Goal: Navigation & Orientation: Find specific page/section

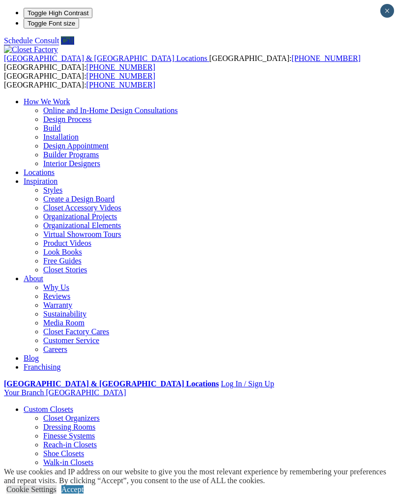
click at [24, 45] on div "United States & Canada Locations USA: (800) 838-7995 CANADA: (888) 237-5650" at bounding box center [199, 58] width 390 height 27
click at [0, 0] on span at bounding box center [0, 0] width 0 height 0
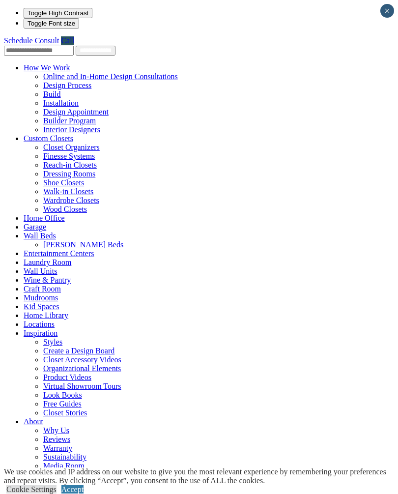
click at [59, 134] on link "Custom Closets" at bounding box center [49, 138] width 50 height 8
click at [62, 134] on link "Custom Closets" at bounding box center [49, 138] width 50 height 8
click at [58, 134] on link "Custom Closets" at bounding box center [49, 138] width 50 height 8
click at [73, 134] on span at bounding box center [73, 138] width 0 height 8
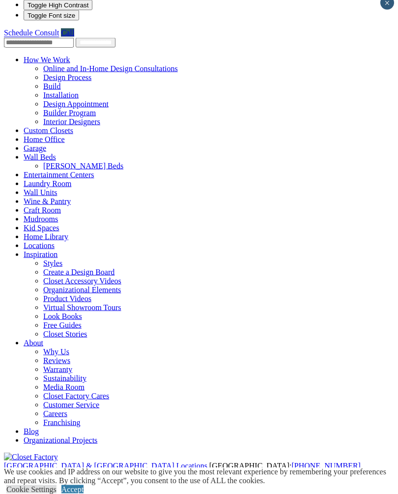
scroll to position [9, 0]
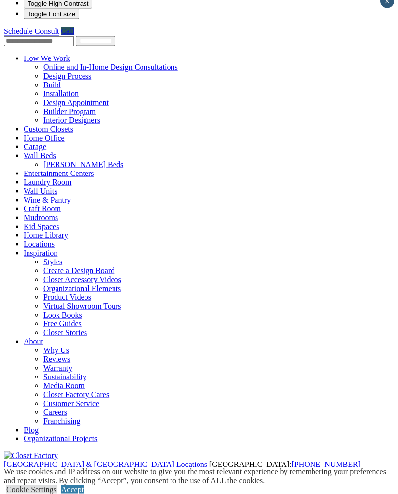
click at [30, 341] on link "About" at bounding box center [34, 341] width 20 height 8
click at [24, 345] on link "About" at bounding box center [34, 341] width 20 height 8
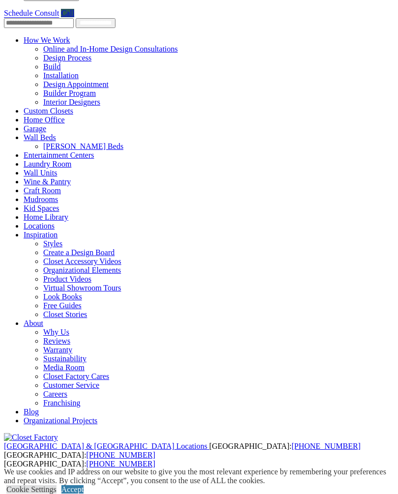
click at [24, 327] on link "About" at bounding box center [34, 323] width 20 height 8
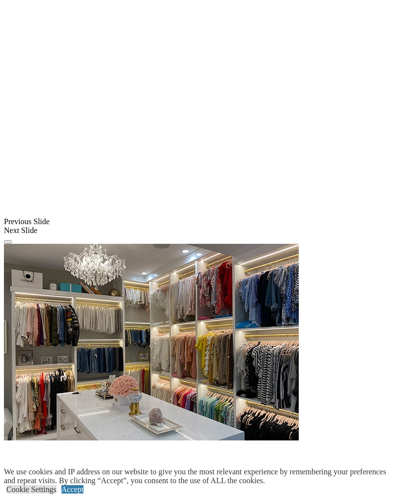
scroll to position [773, 0]
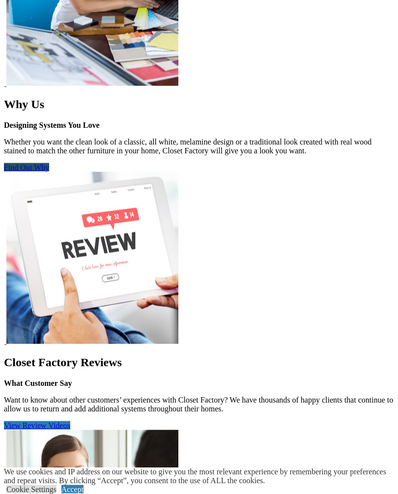
scroll to position [1038, 0]
